Goal: Transaction & Acquisition: Register for event/course

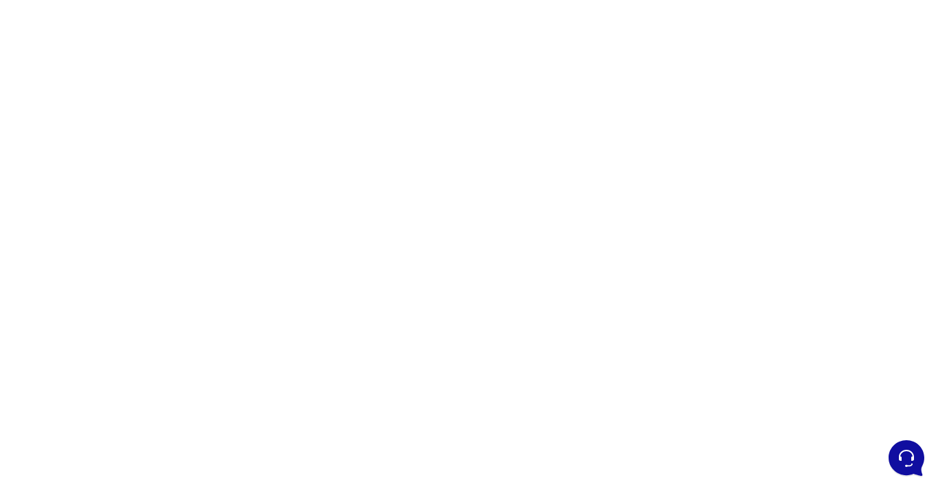
scroll to position [181, 0]
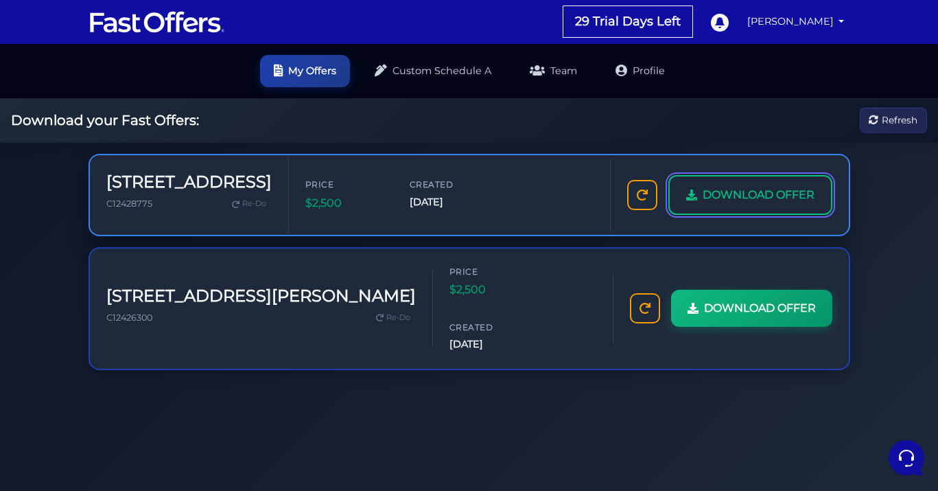
click at [741, 199] on span "DOWNLOAD OFFER" at bounding box center [759, 195] width 112 height 18
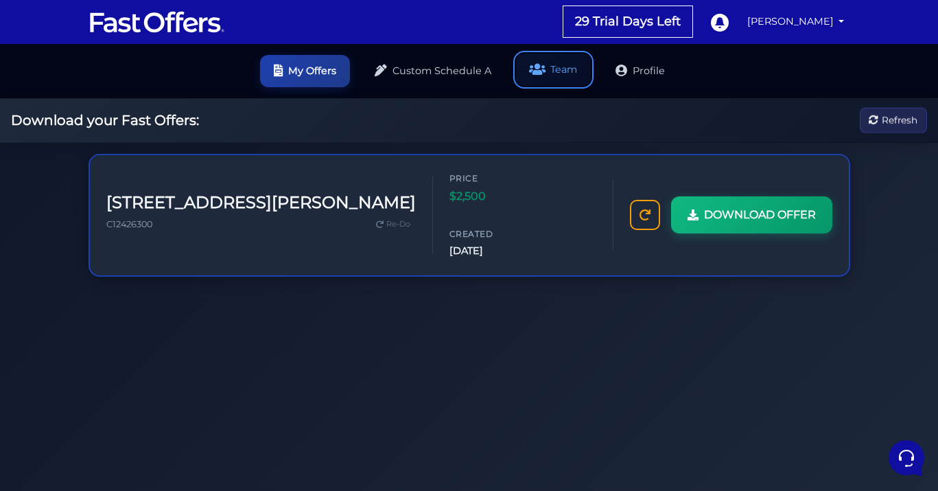
click at [572, 73] on link "Team" at bounding box center [553, 70] width 75 height 32
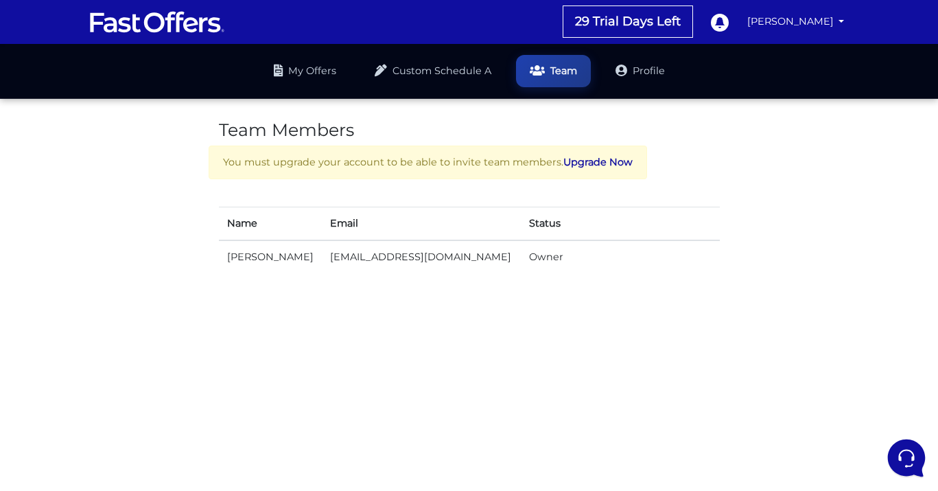
click at [911, 459] on icon at bounding box center [905, 456] width 15 height 17
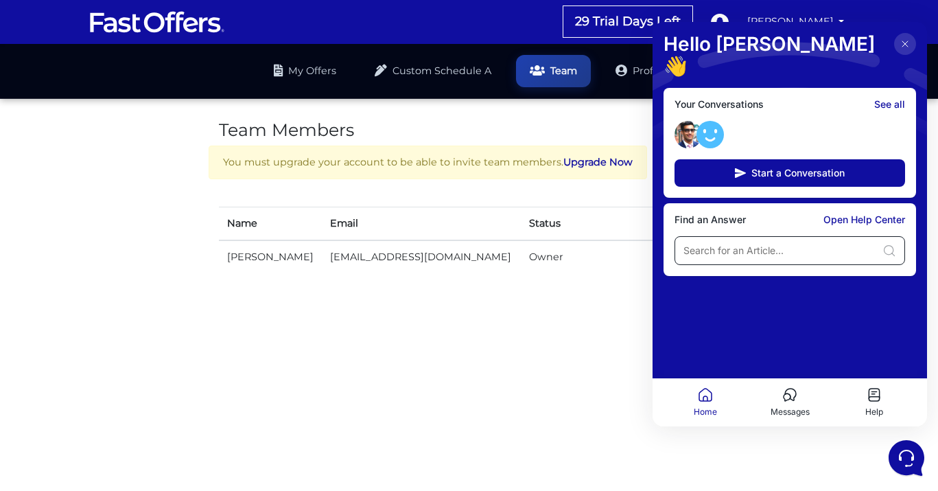
click at [778, 244] on input at bounding box center [781, 251] width 194 height 14
type input "h"
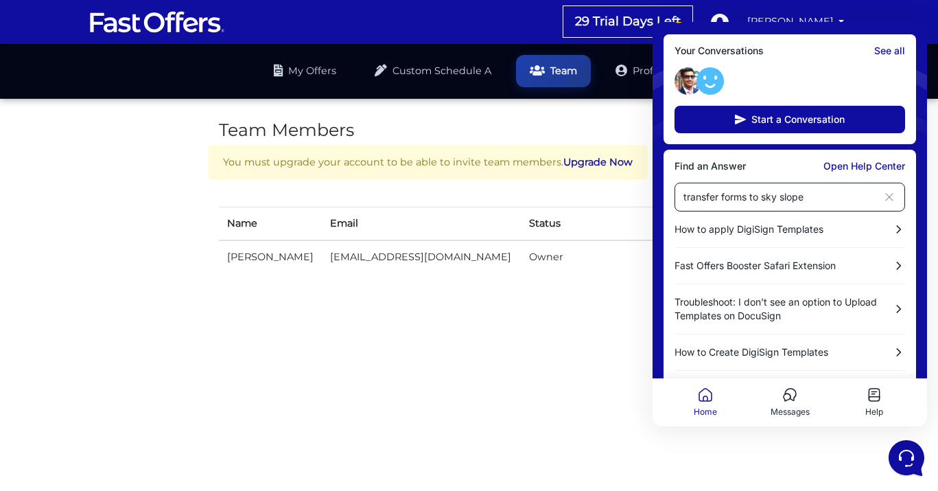
scroll to position [54, 0]
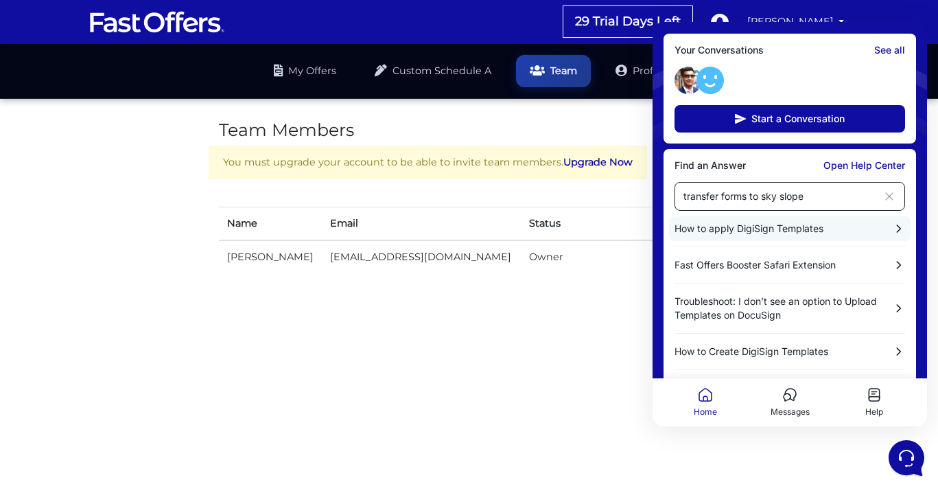
type input "transfer forms to sky slope"
click at [776, 222] on p "How to apply DigiSign Templates" at bounding box center [778, 229] width 206 height 14
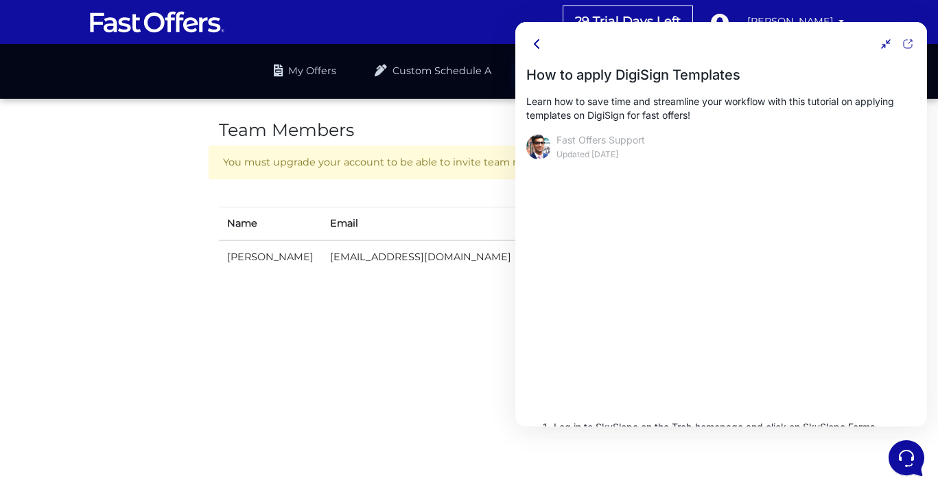
click at [537, 46] on icon at bounding box center [537, 44] width 4 height 8
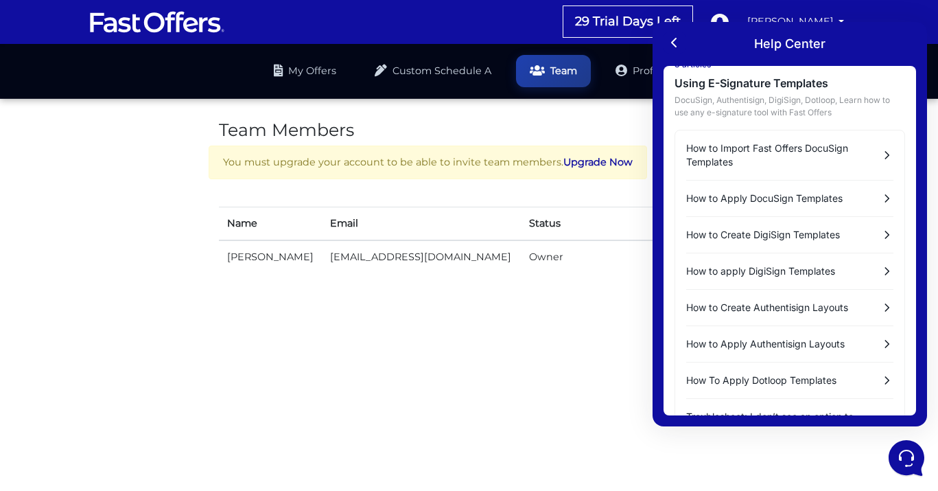
scroll to position [0, 0]
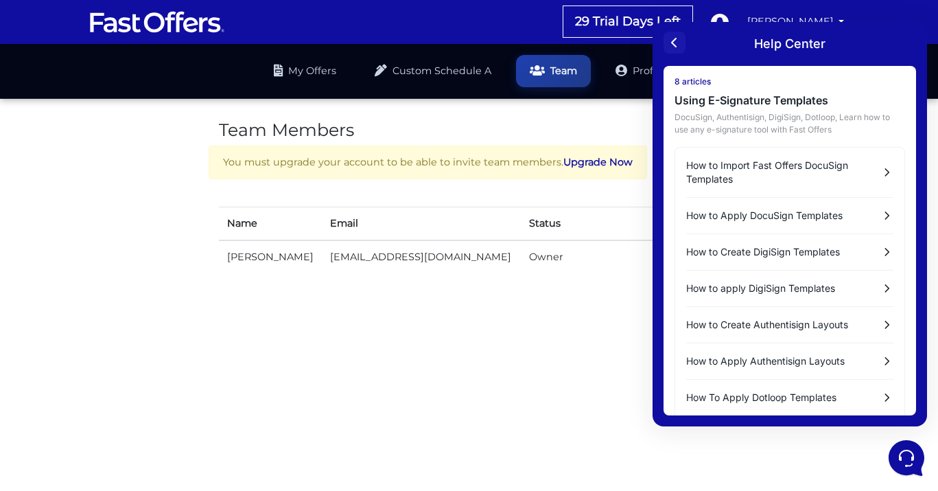
click at [672, 39] on icon at bounding box center [675, 42] width 16 height 16
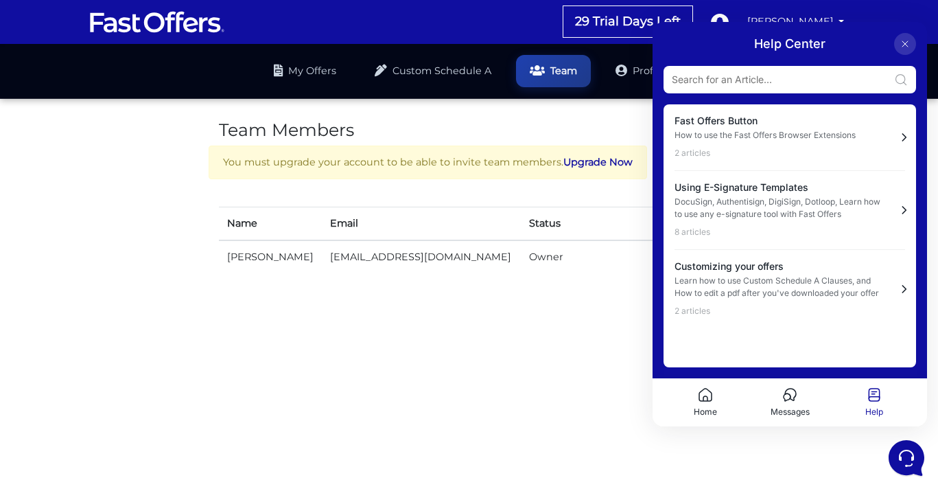
click at [765, 75] on input at bounding box center [780, 80] width 217 height 14
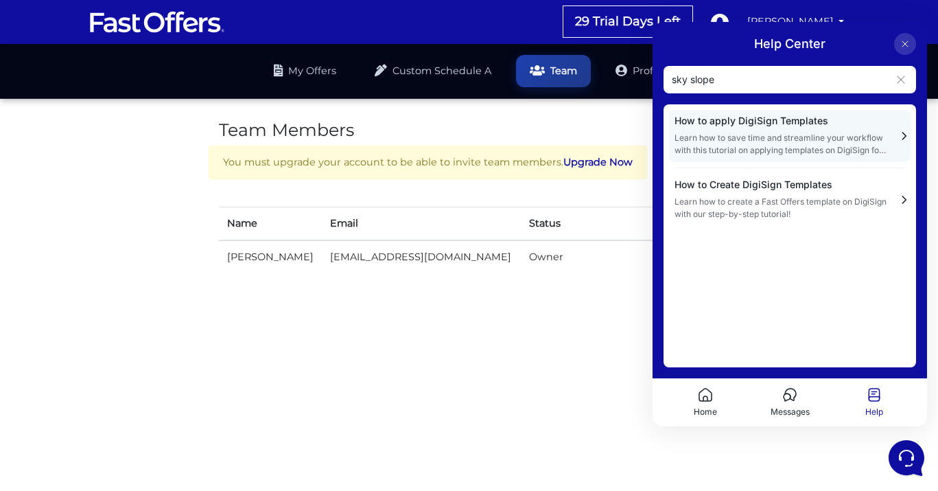
type input "sky slope"
click at [761, 125] on span "How to apply DigiSign Templates" at bounding box center [782, 120] width 214 height 11
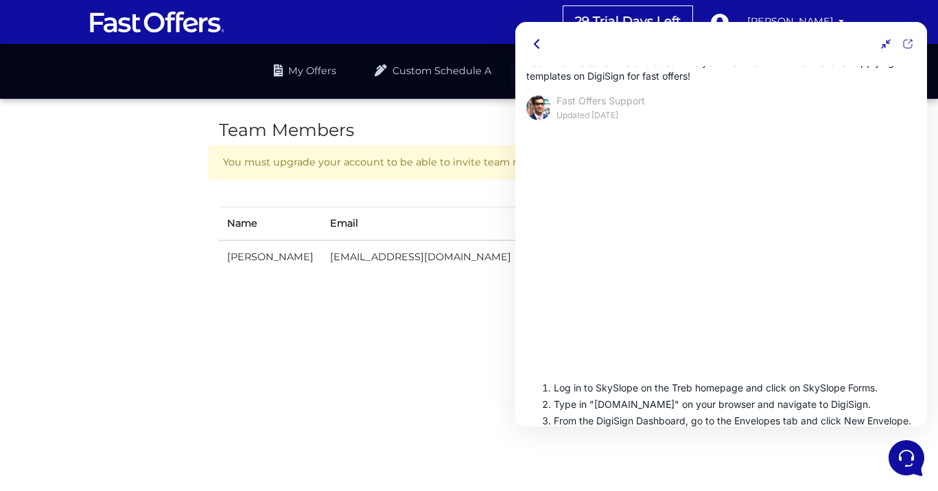
scroll to position [19, 0]
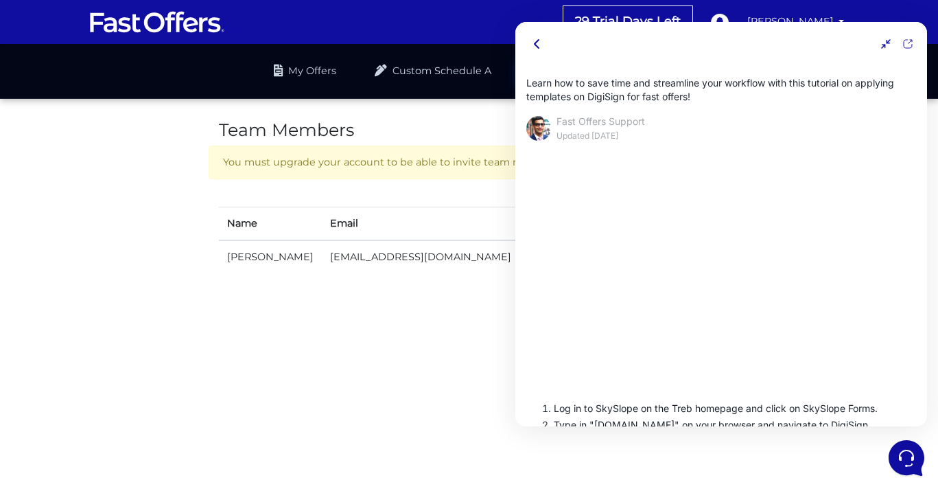
click at [885, 44] on icon at bounding box center [886, 43] width 11 height 11
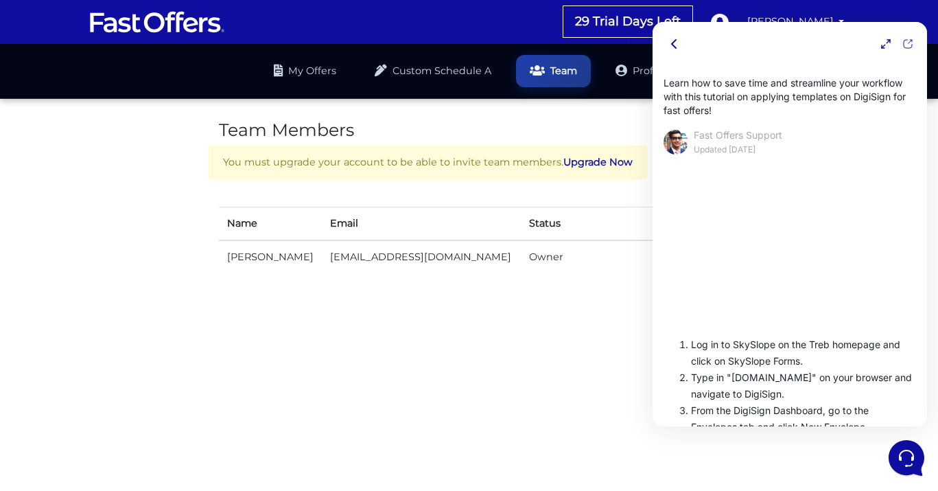
click at [885, 44] on icon at bounding box center [886, 43] width 11 height 11
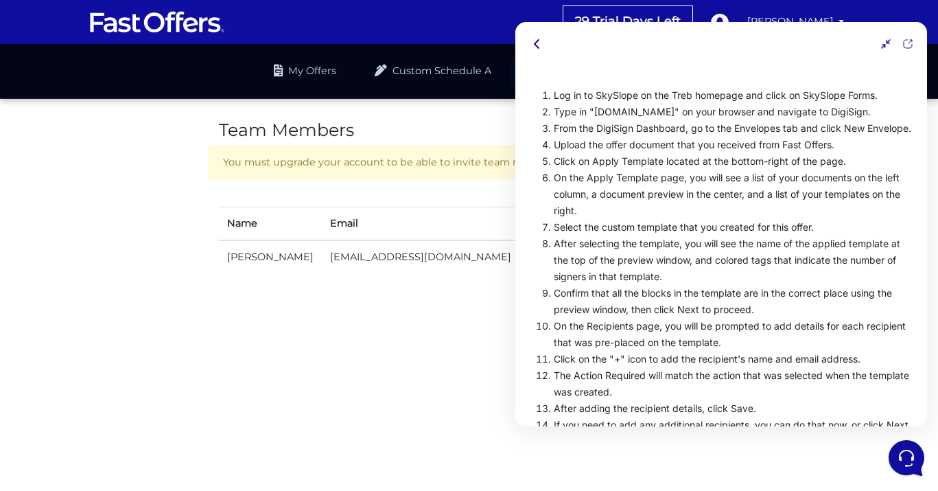
scroll to position [0, 0]
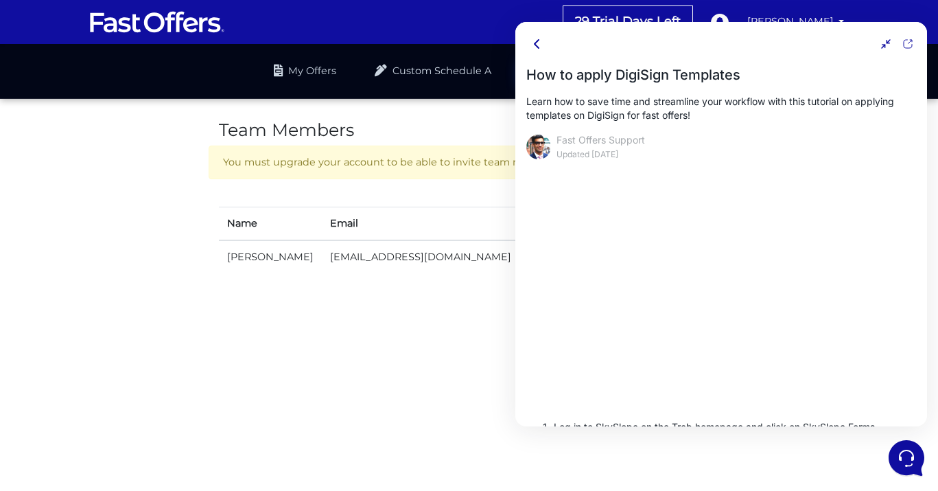
click at [535, 41] on icon at bounding box center [537, 44] width 16 height 16
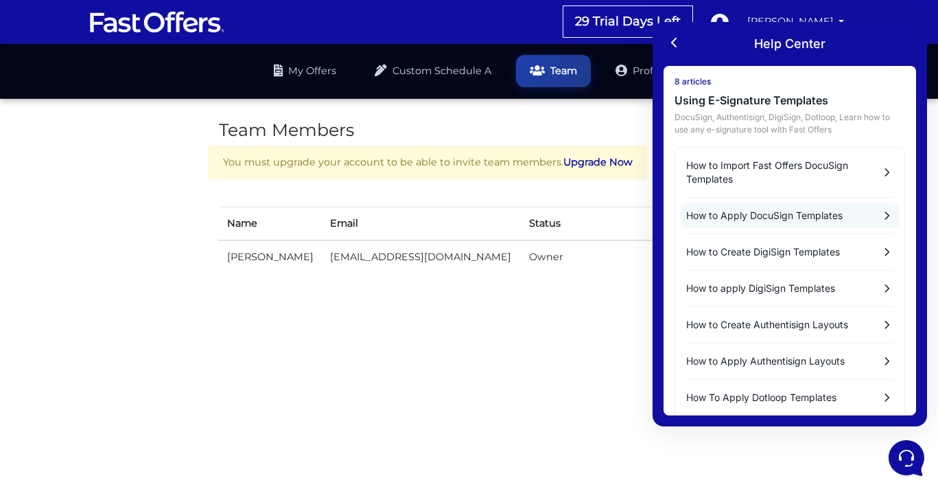
click at [766, 216] on p "How to Apply DocuSign Templates" at bounding box center [778, 216] width 183 height 14
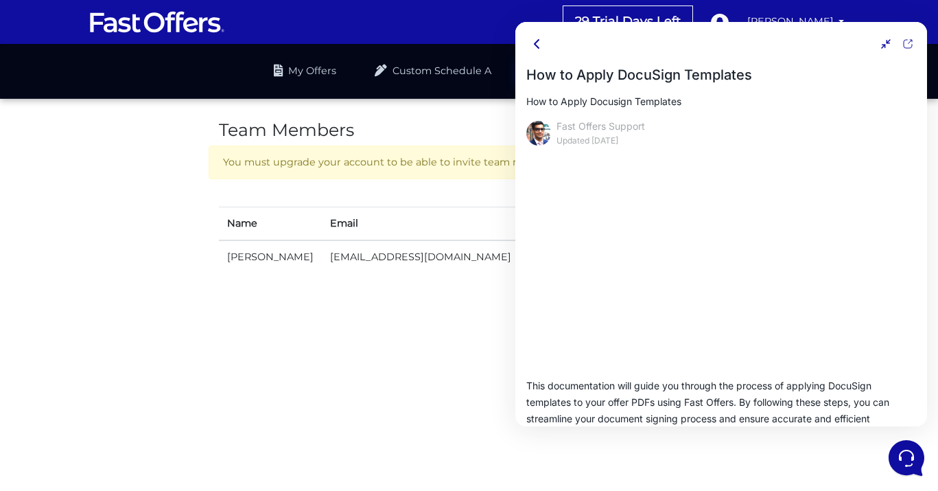
click at [539, 44] on icon at bounding box center [537, 44] width 16 height 16
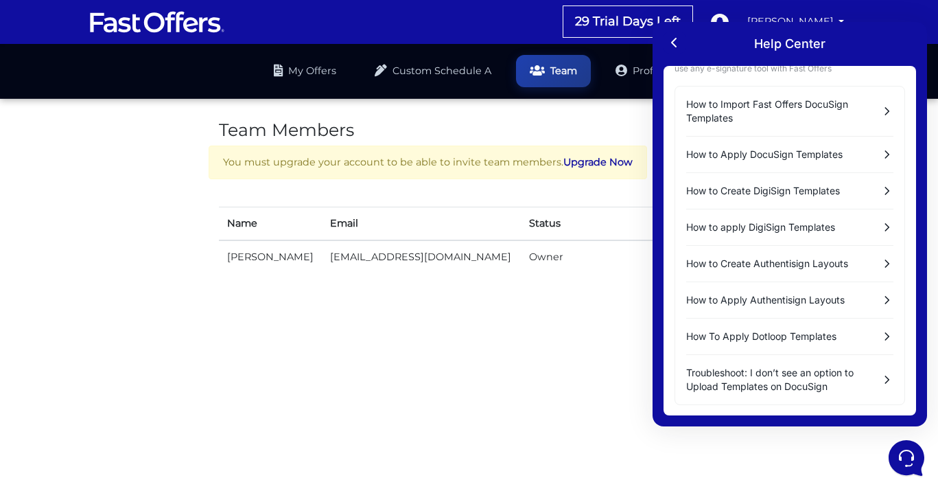
scroll to position [62, 0]
click at [794, 375] on p "Troubleshoot: I don’t see an option to Upload Templates on DocuSign" at bounding box center [778, 378] width 183 height 27
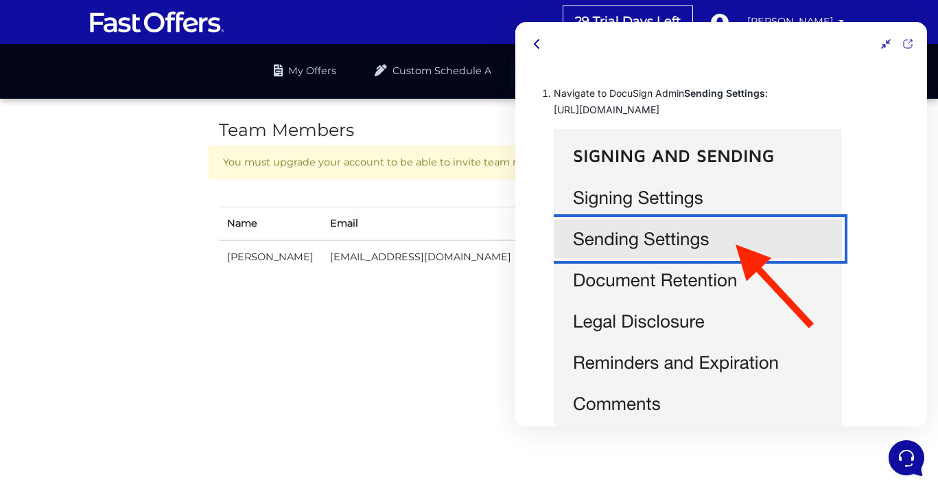
scroll to position [0, 0]
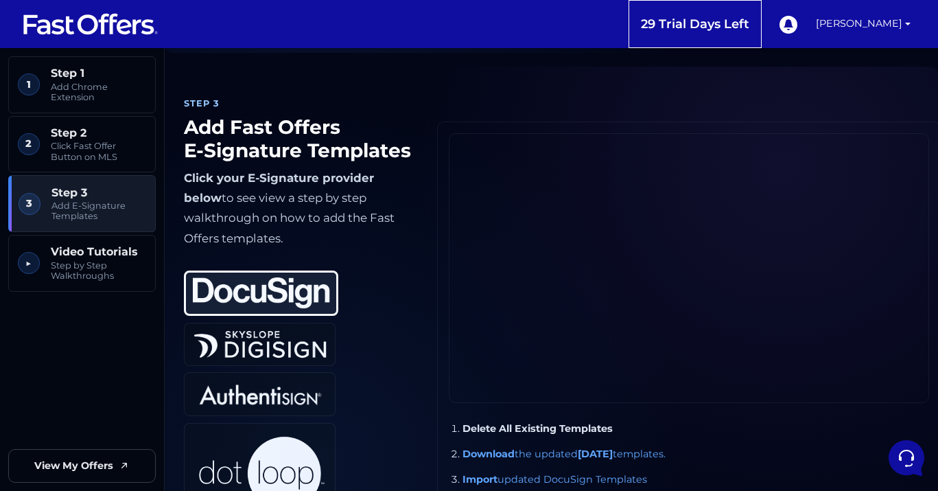
scroll to position [929, 0]
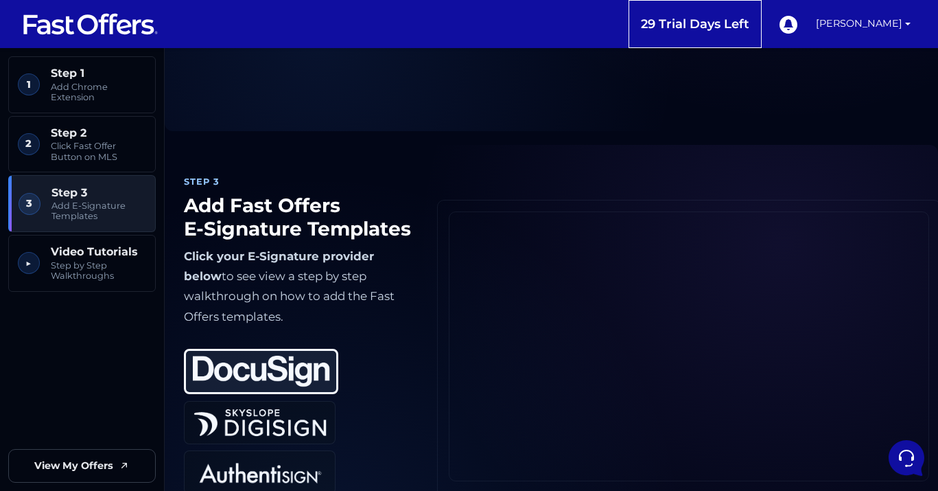
scroll to position [850, 0]
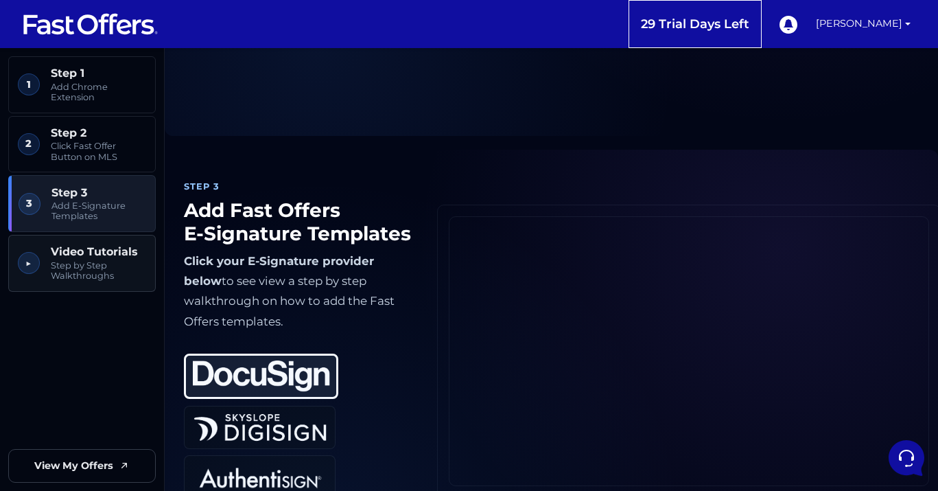
click at [84, 266] on span "Step by Step Walkthroughs" at bounding box center [98, 270] width 95 height 21
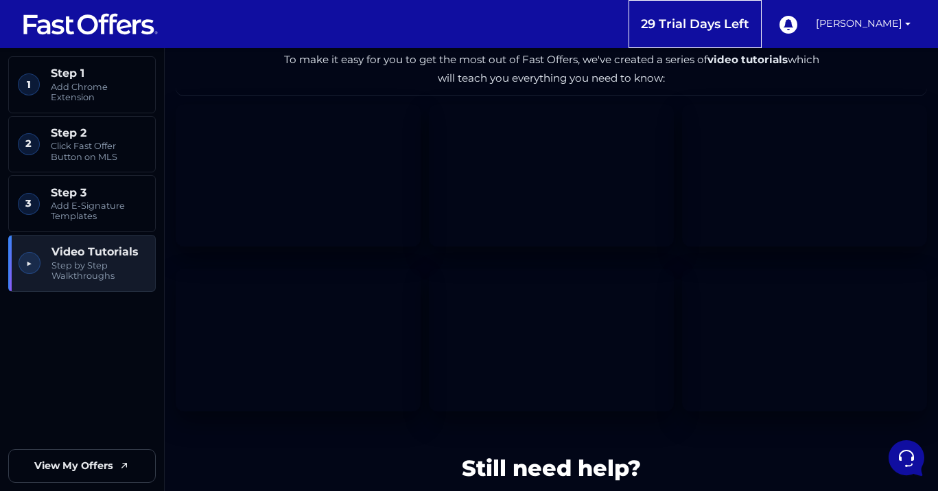
scroll to position [1957, 0]
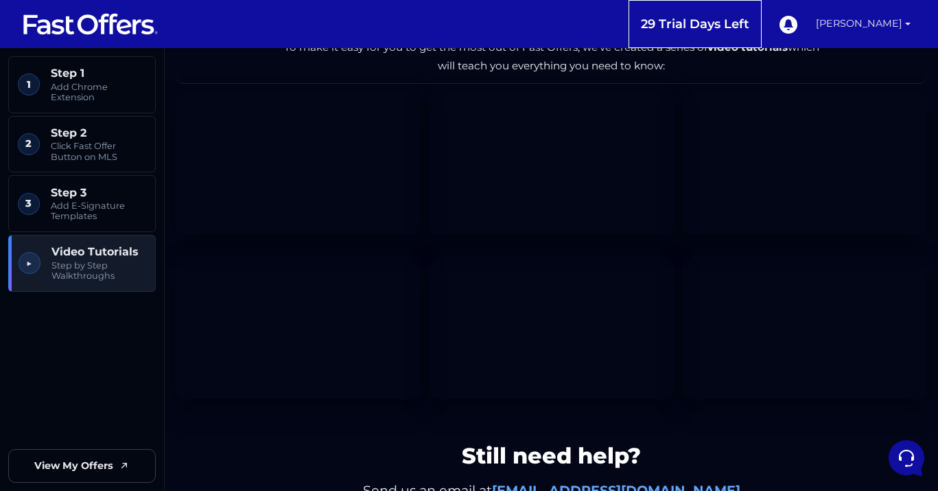
click at [870, 25] on link "[PERSON_NAME]" at bounding box center [864, 24] width 106 height 48
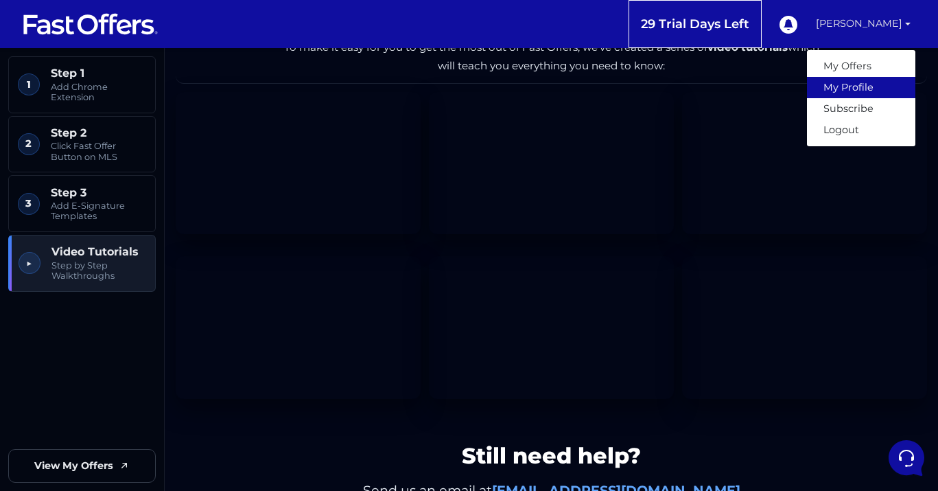
click at [867, 89] on link "My Profile" at bounding box center [861, 87] width 108 height 21
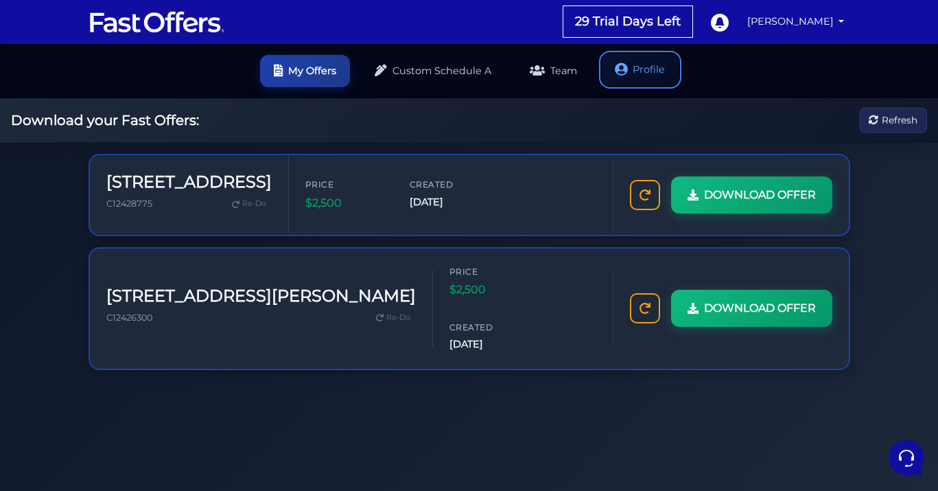
click at [641, 71] on link "Profile" at bounding box center [640, 70] width 77 height 32
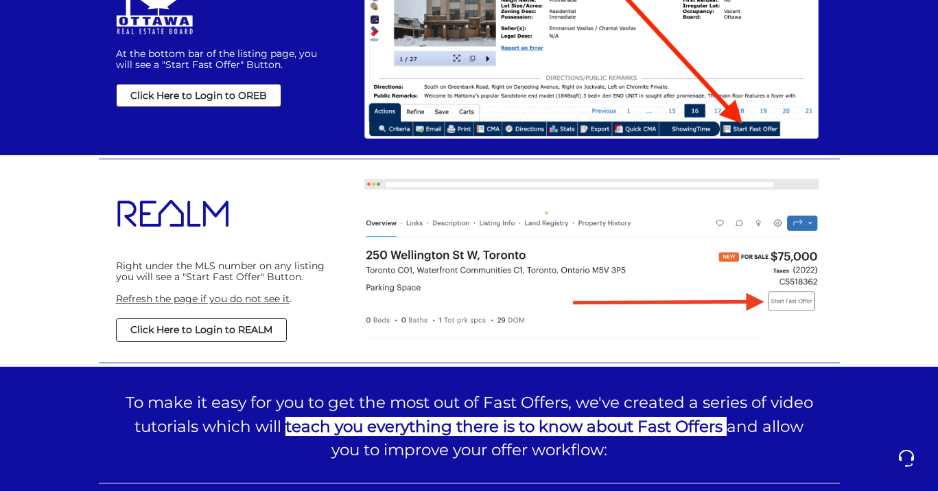
scroll to position [1032, 0]
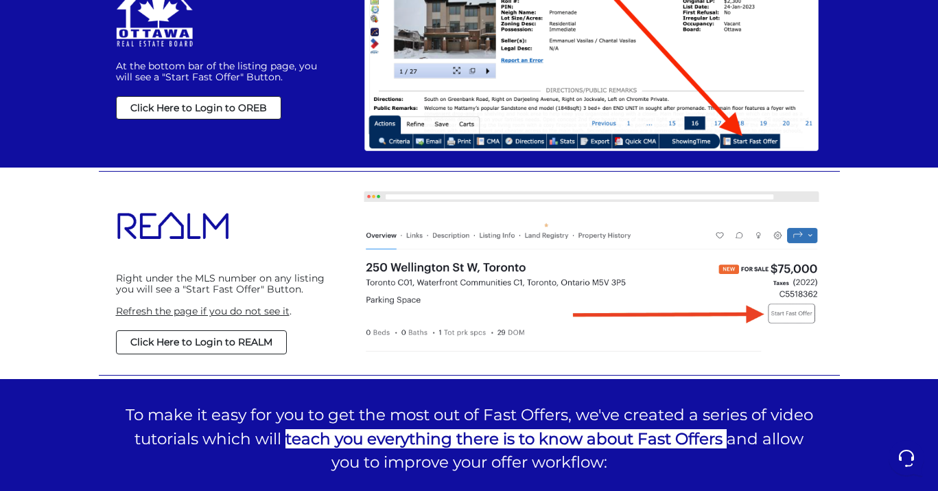
click at [246, 342] on strong "Click Here to Login to REALM" at bounding box center [201, 342] width 142 height 12
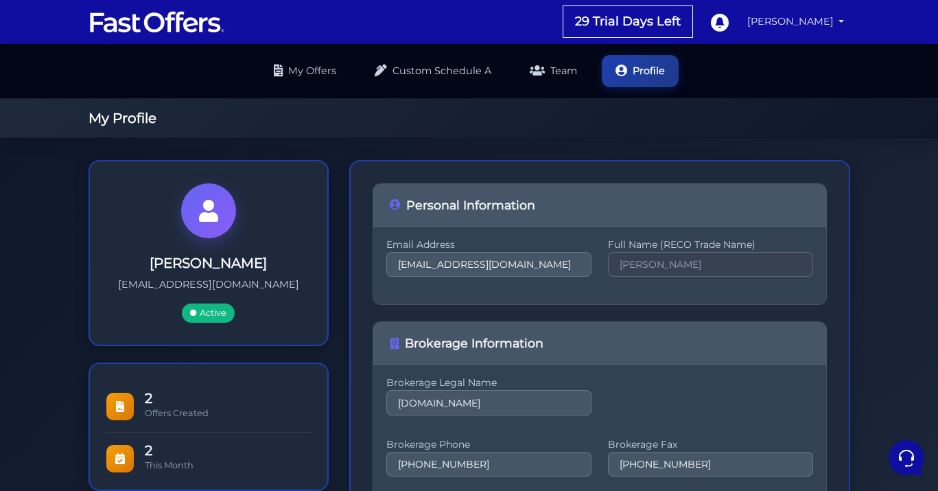
click at [840, 22] on link "[PERSON_NAME]" at bounding box center [796, 21] width 108 height 27
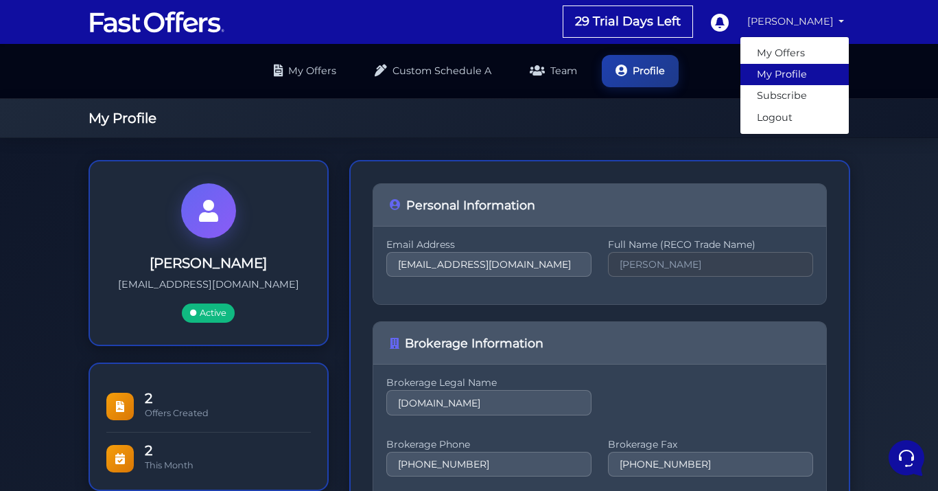
click at [816, 70] on link "My Profile" at bounding box center [795, 74] width 108 height 21
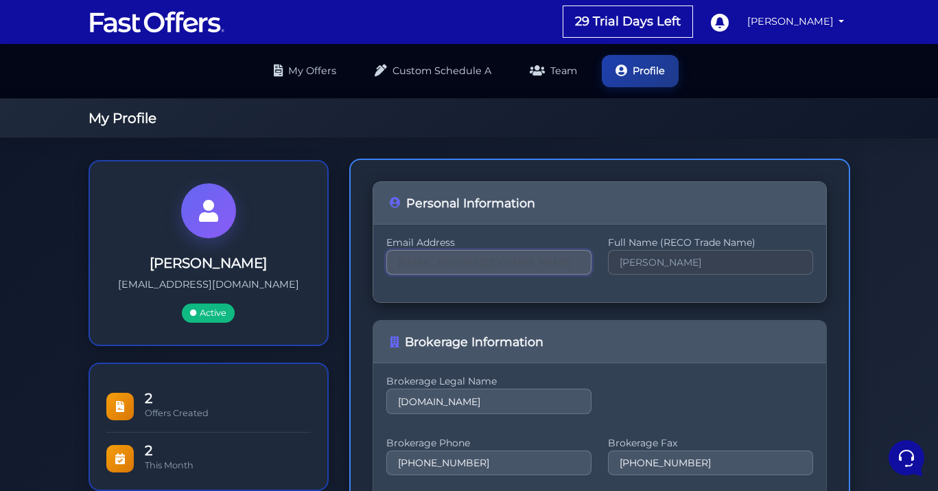
click at [526, 259] on input "[EMAIL_ADDRESS][DOMAIN_NAME]" at bounding box center [489, 262] width 205 height 25
type input "[EMAIL_ADDRESS]"
click at [500, 216] on div "Personal Information" at bounding box center [599, 203] width 453 height 43
click at [539, 268] on input "[EMAIL_ADDRESS]" at bounding box center [489, 262] width 205 height 25
click at [540, 268] on input "[EMAIL_ADDRESS]" at bounding box center [489, 262] width 205 height 25
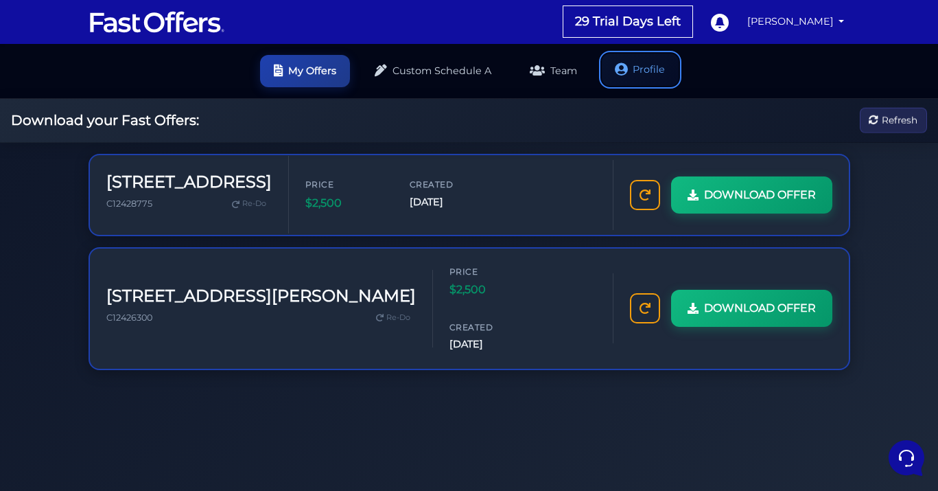
click at [649, 75] on link "Profile" at bounding box center [640, 70] width 77 height 32
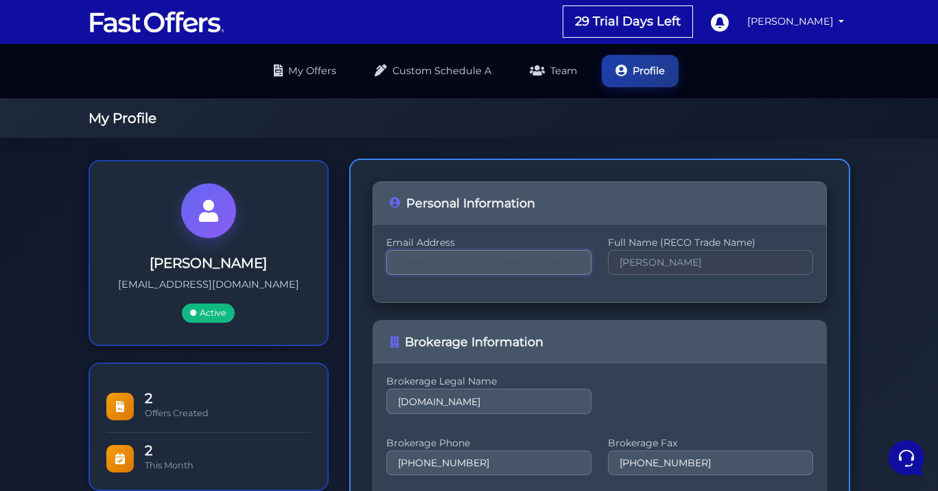
click at [532, 264] on input "[EMAIL_ADDRESS][DOMAIN_NAME]" at bounding box center [489, 262] width 205 height 25
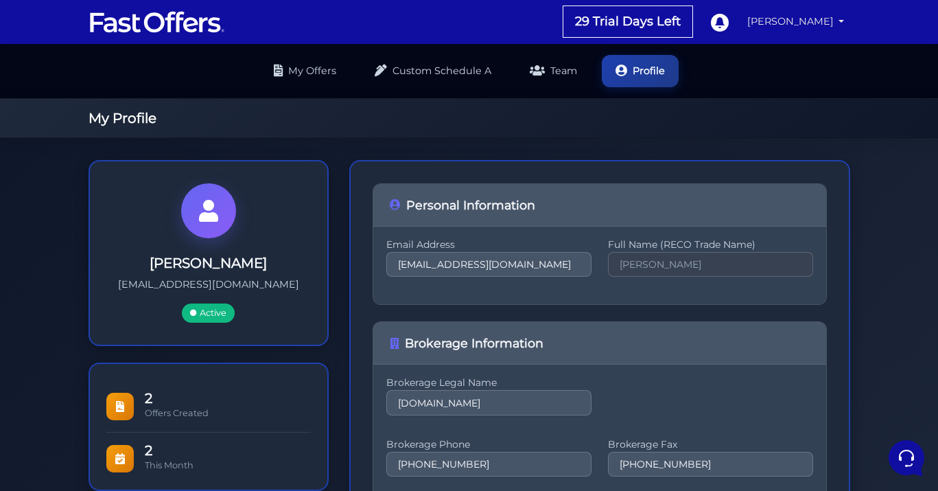
click at [804, 25] on link "[PERSON_NAME]" at bounding box center [796, 21] width 108 height 27
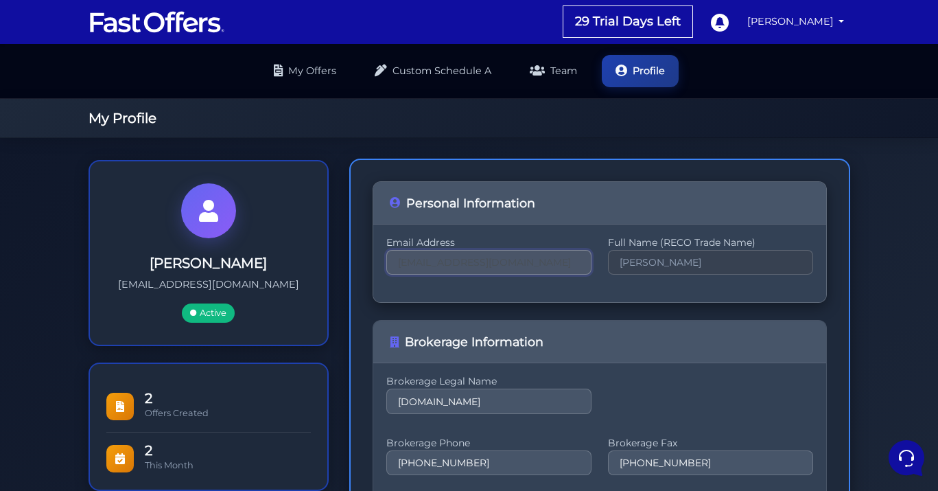
click at [547, 270] on input "rezakarami1317@gmail.com" at bounding box center [489, 262] width 205 height 25
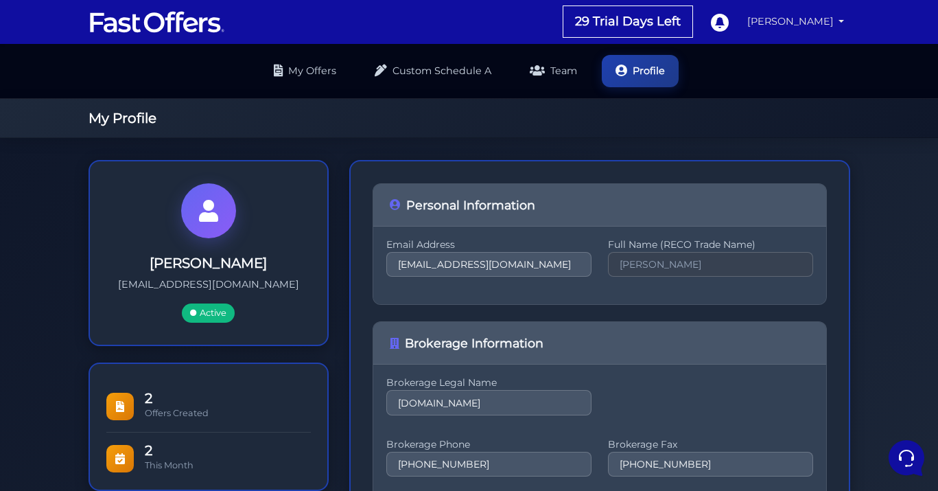
click at [836, 22] on link "[PERSON_NAME]" at bounding box center [796, 21] width 108 height 27
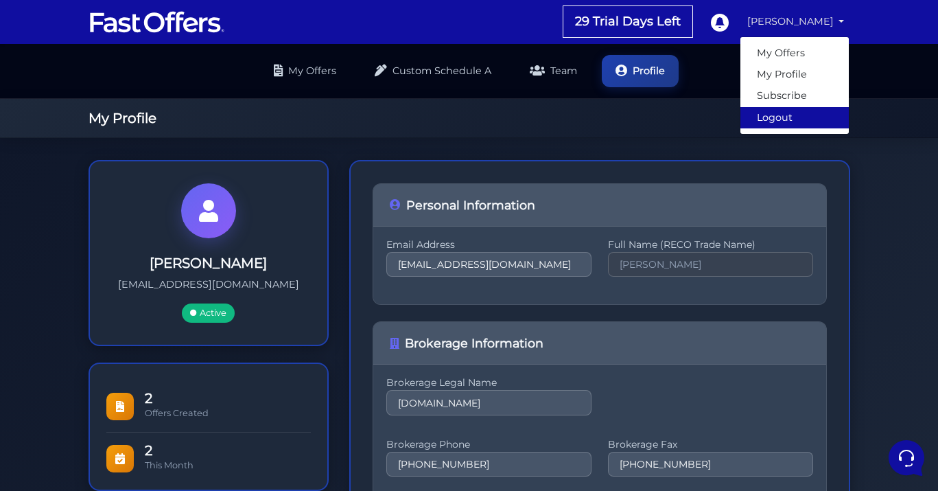
click at [798, 120] on link "Logout" at bounding box center [795, 117] width 108 height 21
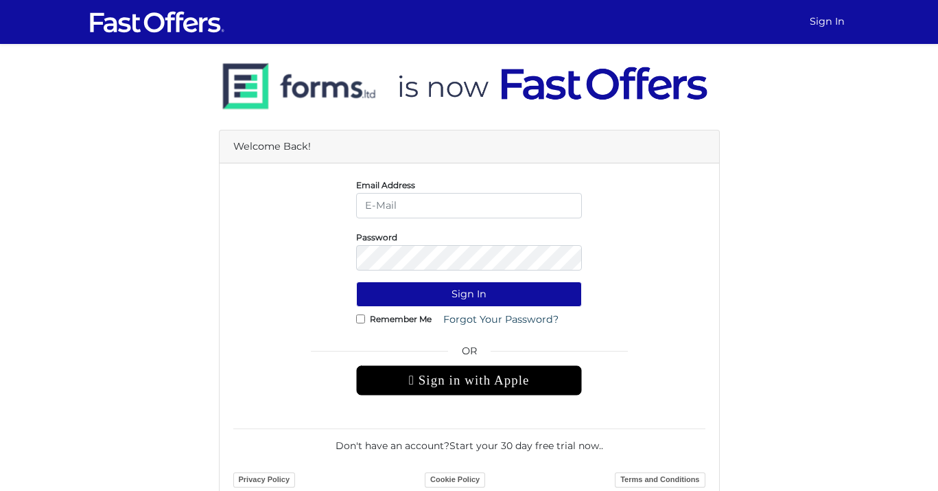
click at [457, 207] on input "email" at bounding box center [469, 205] width 226 height 25
type input "[EMAIL_ADDRESS][DOMAIN_NAME]"
click at [480, 384] on div " Sign in with Apple" at bounding box center [469, 380] width 226 height 30
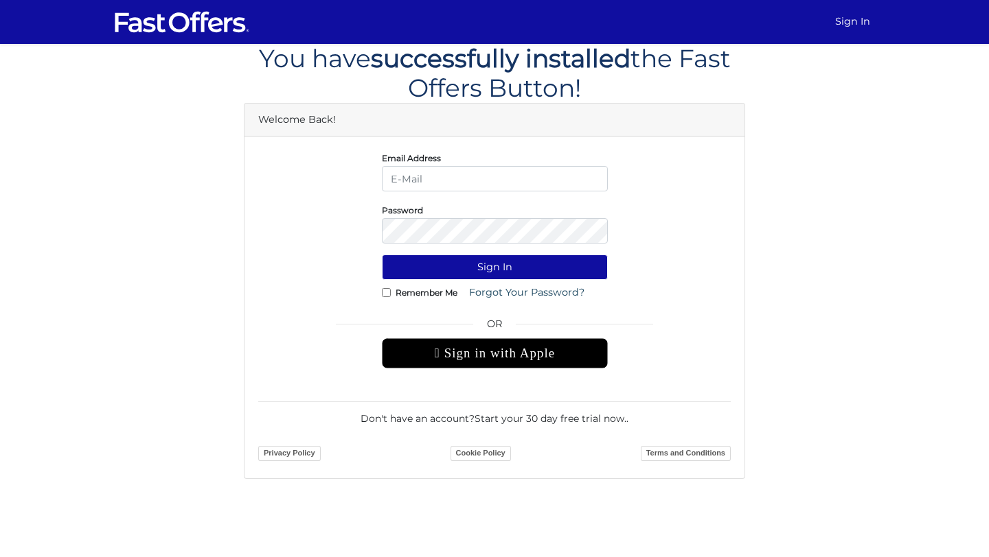
click at [529, 184] on input "email" at bounding box center [495, 178] width 226 height 25
type input "[EMAIL_ADDRESS][DOMAIN_NAME]"
click at [543, 361] on div " Sign in with Apple" at bounding box center [495, 353] width 226 height 30
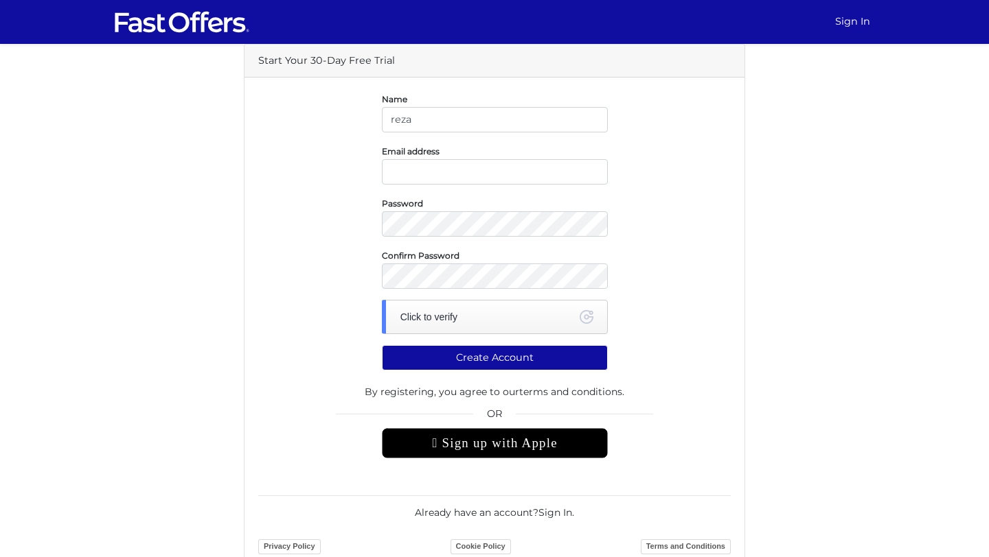
type input "[PERSON_NAME]"
click at [511, 173] on input "email" at bounding box center [495, 171] width 226 height 25
type input "reza.k@property.ca"
click at [502, 321] on div "Click to verify" at bounding box center [495, 317] width 226 height 34
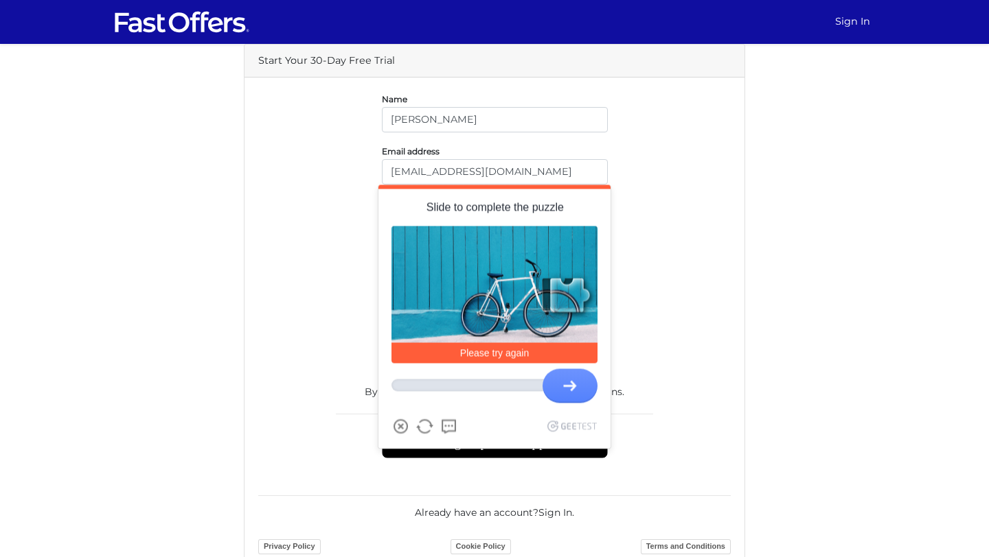
click at [557, 288] on div at bounding box center [569, 295] width 55 height 55
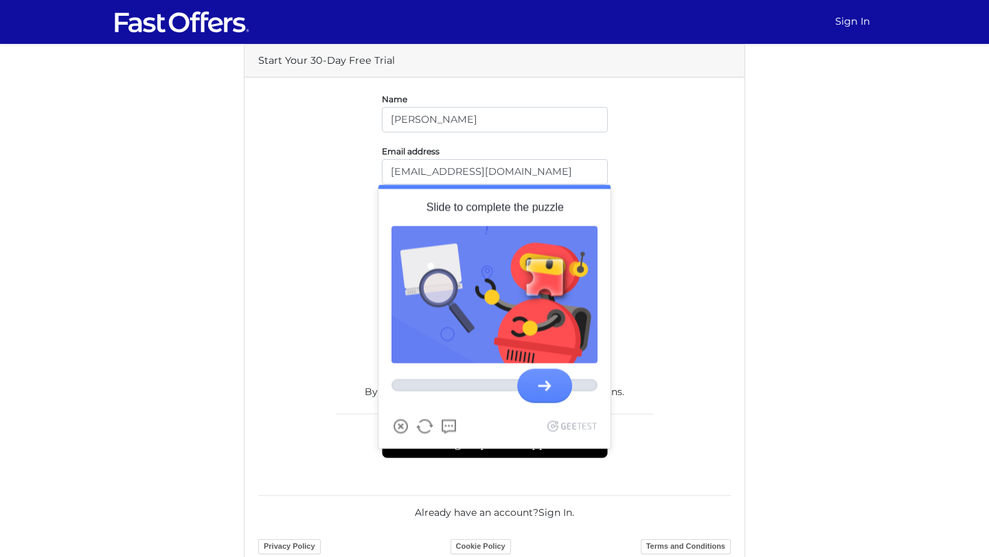
click at [547, 269] on div at bounding box center [544, 278] width 61 height 61
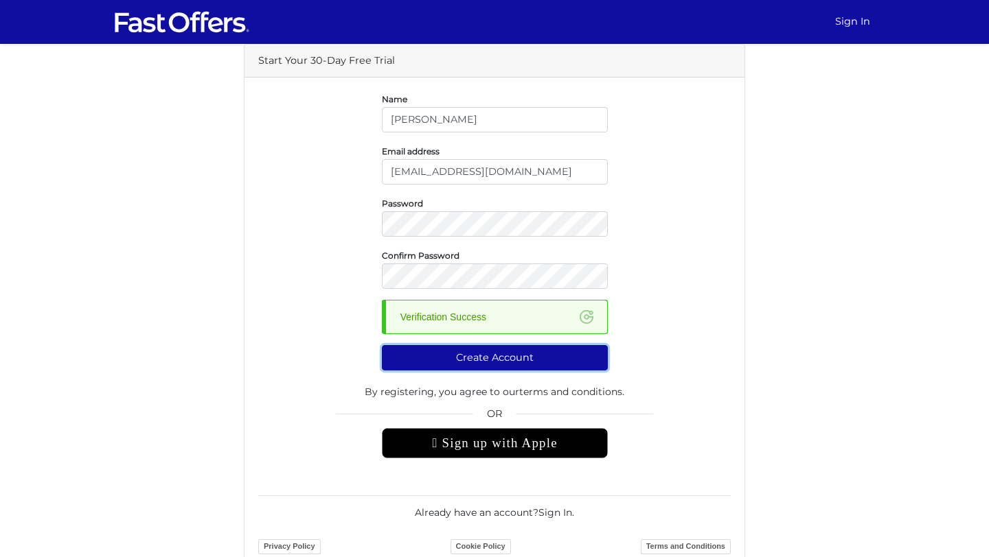
click at [518, 354] on button "Create Account" at bounding box center [495, 357] width 226 height 25
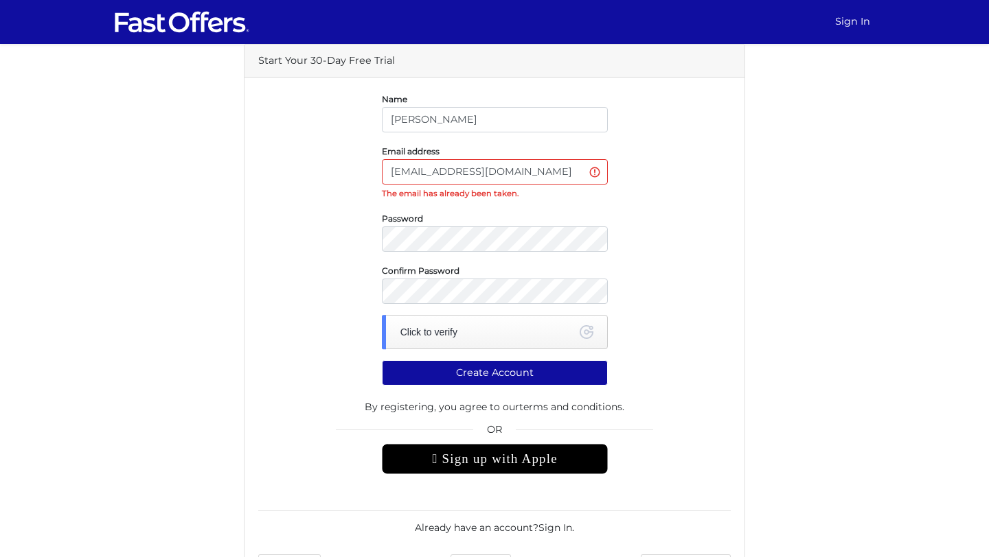
click at [535, 470] on div " Sign up with Apple" at bounding box center [495, 459] width 226 height 30
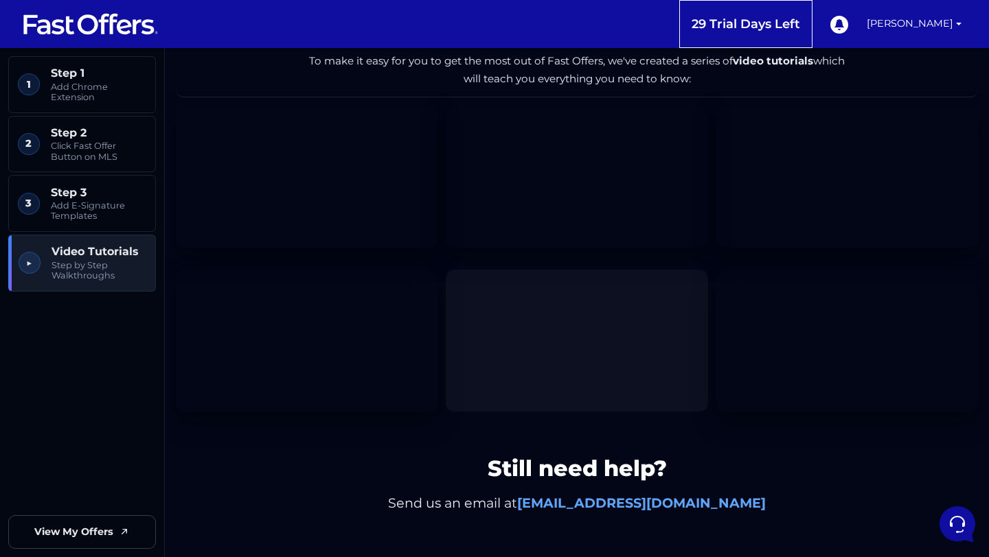
scroll to position [2115, 0]
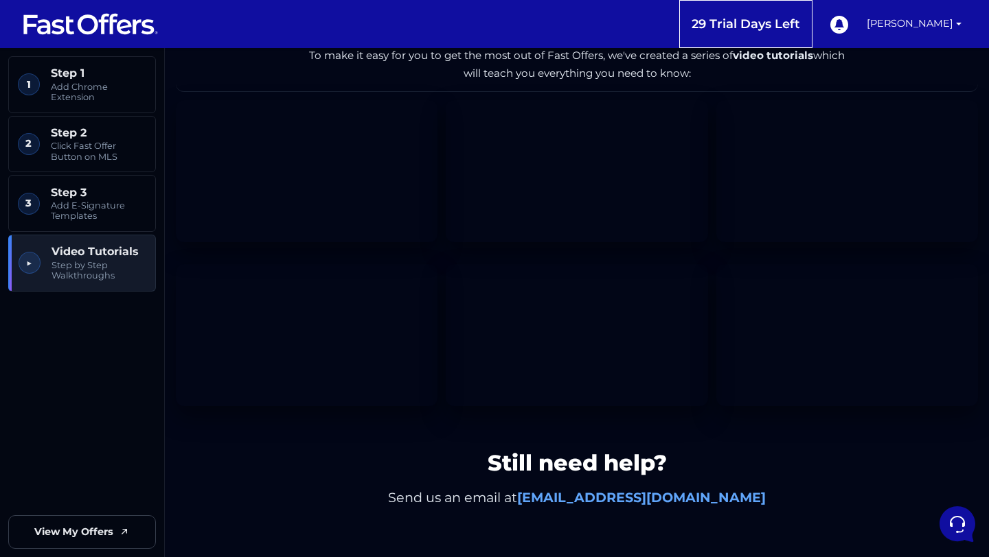
click at [351, 455] on h2 "Still need help?" at bounding box center [577, 463] width 802 height 26
